Goal: Task Accomplishment & Management: Use online tool/utility

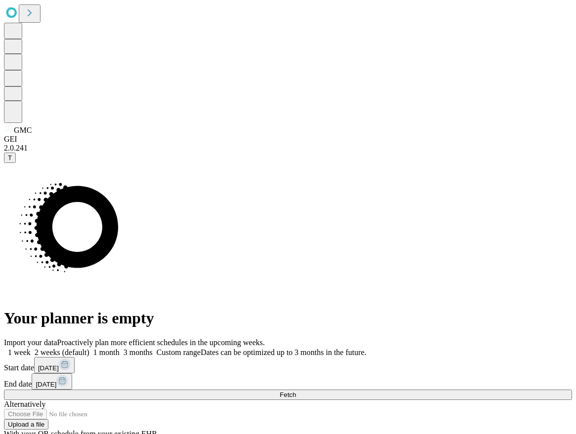
click at [367, 348] on label "Custom range Dates can be optimized up to 3 months in the future." at bounding box center [260, 352] width 214 height 8
click at [59, 365] on span "[DATE]" at bounding box center [48, 368] width 21 height 7
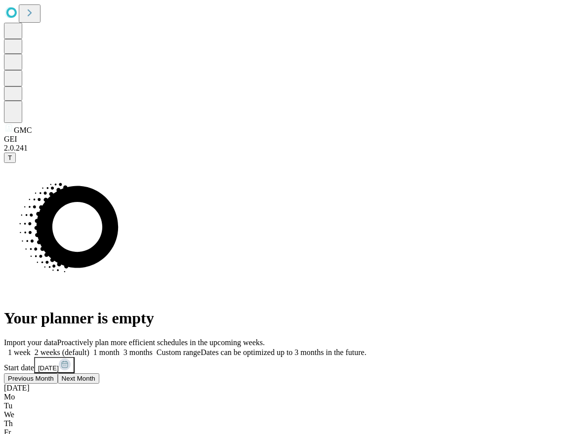
click at [58, 390] on button "Previous Month" at bounding box center [31, 395] width 54 height 10
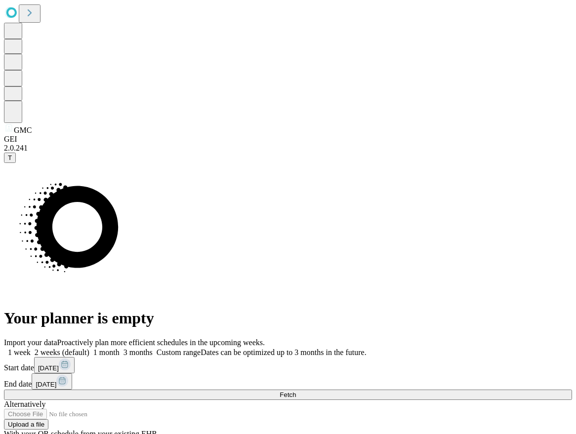
click at [368, 338] on div "Import your data Proactively plan more efficient schedules in the upcoming week…" at bounding box center [288, 388] width 568 height 100
click at [481, 390] on button "Fetch" at bounding box center [288, 395] width 568 height 10
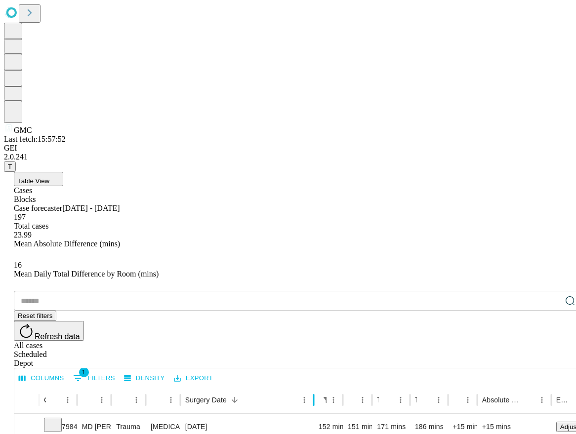
drag, startPoint x: 243, startPoint y: 199, endPoint x: 347, endPoint y: 207, distance: 104.6
click at [316, 386] on div at bounding box center [313, 400] width 5 height 28
